Goal: Find contact information: Find contact information

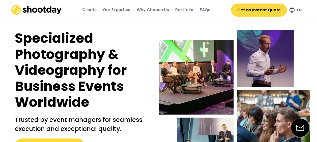
select select ""en""
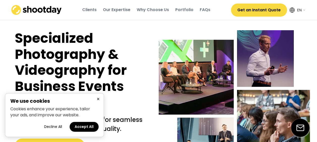
click at [57, 126] on button "Decline All" at bounding box center [53, 127] width 28 height 10
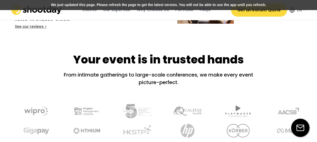
scroll to position [151, 0]
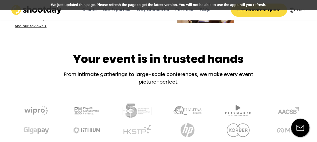
click at [300, 125] on img at bounding box center [300, 128] width 18 height 18
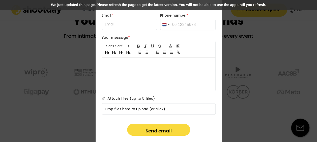
scroll to position [252, 0]
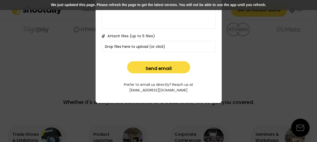
click at [240, 46] on div at bounding box center [158, 71] width 317 height 142
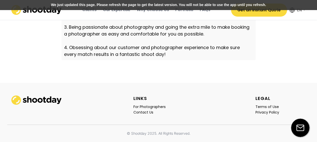
scroll to position [1821, 0]
click at [149, 110] on div "Contact Us" at bounding box center [143, 112] width 20 height 5
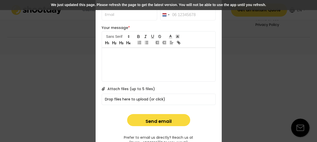
scroll to position [1877, 0]
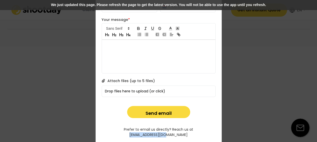
drag, startPoint x: 173, startPoint y: 129, endPoint x: 213, endPoint y: 130, distance: 39.5
click at [213, 130] on div "Prefer to email us directly? Reach us at [EMAIL_ADDRESS][DOMAIN_NAME]" at bounding box center [158, 132] width 114 height 10
copy div "[EMAIL_ADDRESS][DOMAIN_NAME]"
click at [243, 75] on div at bounding box center [158, 71] width 317 height 142
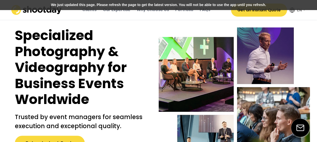
scroll to position [0, 0]
